Goal: Task Accomplishment & Management: Manage account settings

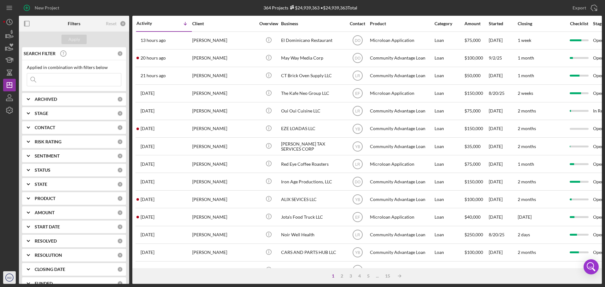
click at [9, 277] on text "KD" at bounding box center [9, 277] width 4 height 3
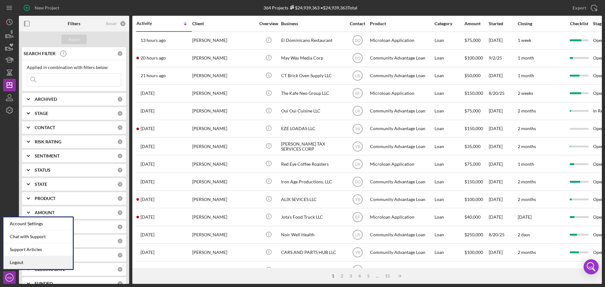
click at [20, 261] on link "Logout" at bounding box center [37, 262] width 69 height 13
